Goal: Navigation & Orientation: Find specific page/section

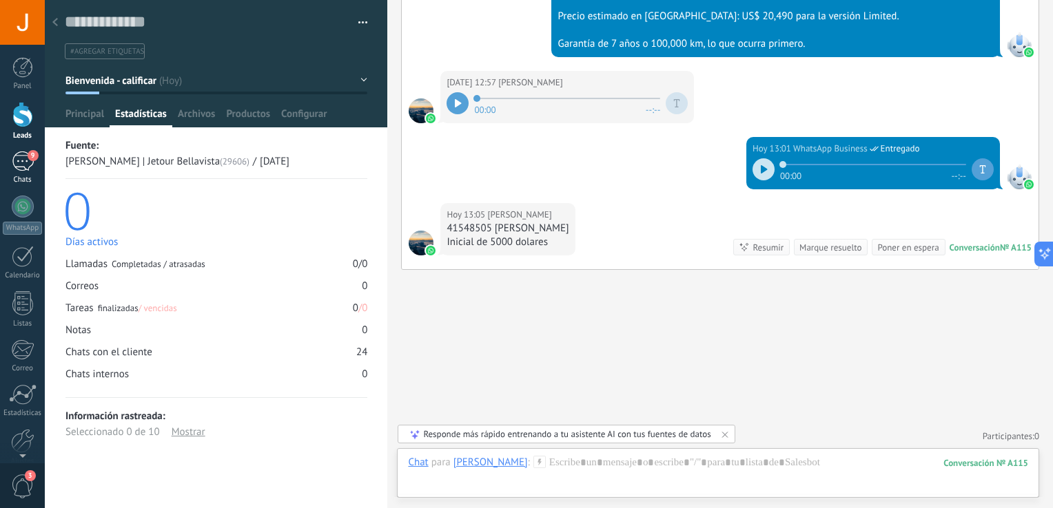
click at [21, 163] on div "9" at bounding box center [23, 162] width 22 height 20
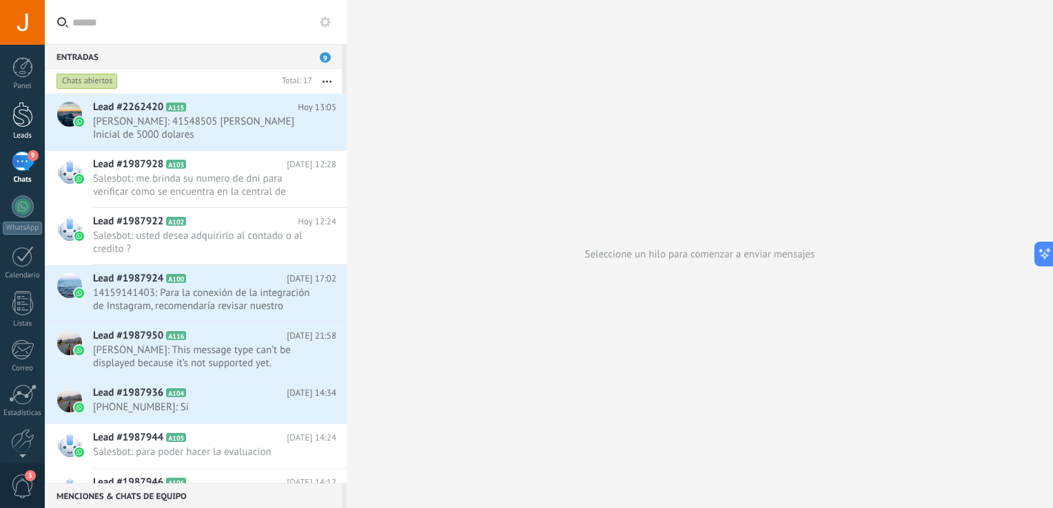
click at [27, 127] on link "Leads" at bounding box center [22, 121] width 45 height 39
